Goal: Transaction & Acquisition: Purchase product/service

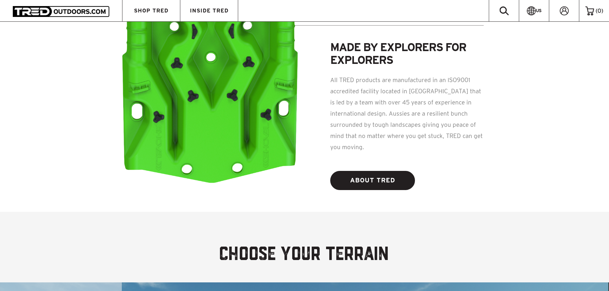
scroll to position [852, 0]
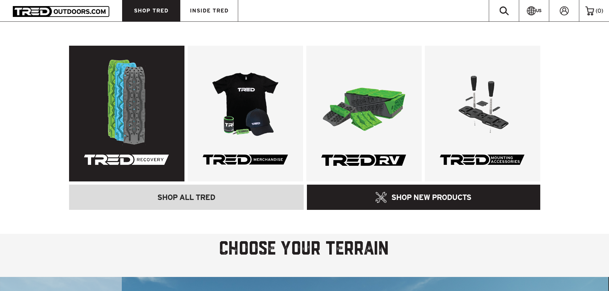
click at [141, 98] on link at bounding box center [126, 114] width 115 height 136
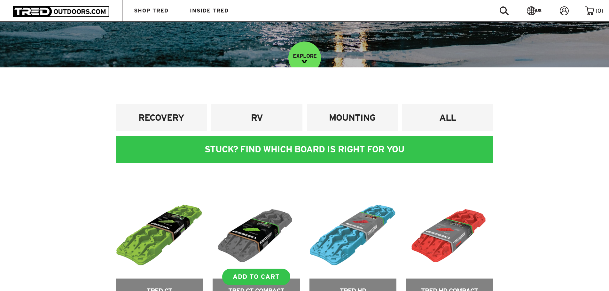
scroll to position [213, 0]
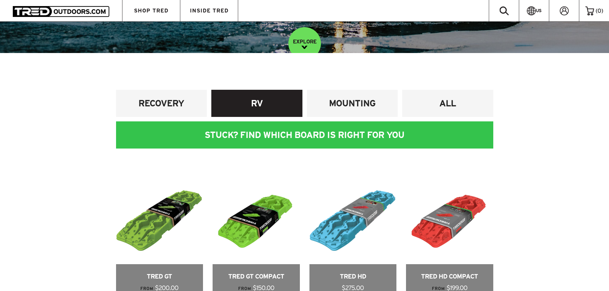
click at [269, 104] on h4 "RV" at bounding box center [256, 103] width 81 height 12
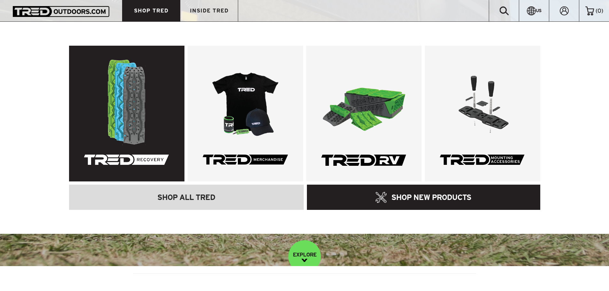
click at [135, 86] on link at bounding box center [126, 114] width 115 height 136
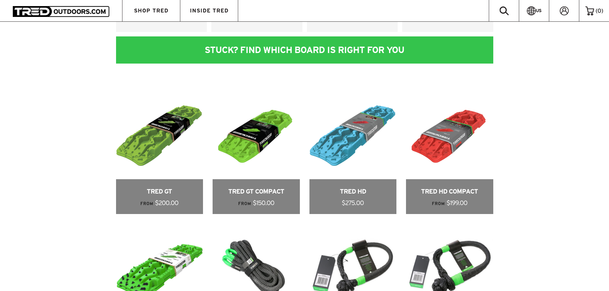
scroll to position [42, 0]
